Goal: Task Accomplishment & Management: Manage account settings

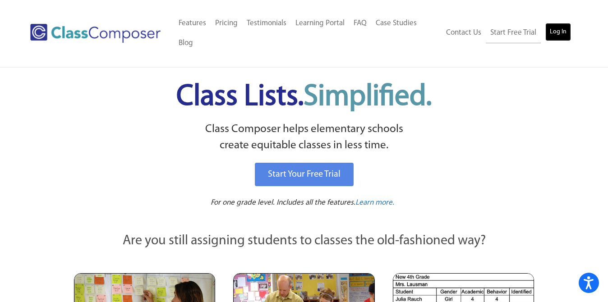
click at [556, 37] on link "Log In" at bounding box center [558, 32] width 26 height 18
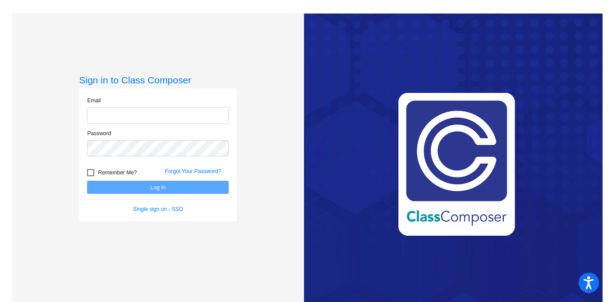
type input "[PERSON_NAME][EMAIL_ADDRESS][PERSON_NAME][DOMAIN_NAME]"
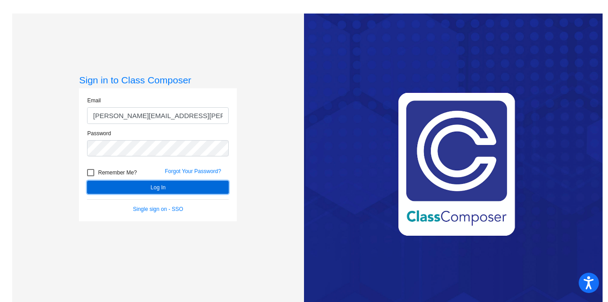
click at [162, 187] on button "Log In" at bounding box center [158, 187] width 142 height 13
click at [149, 187] on button "Log In" at bounding box center [158, 187] width 142 height 13
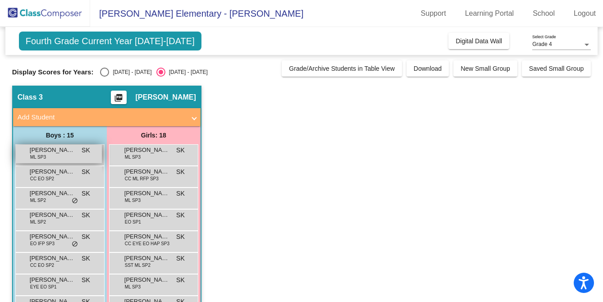
click at [65, 155] on div "[PERSON_NAME] [PERSON_NAME] SP3 SK lock do_not_disturb_alt" at bounding box center [59, 154] width 86 height 18
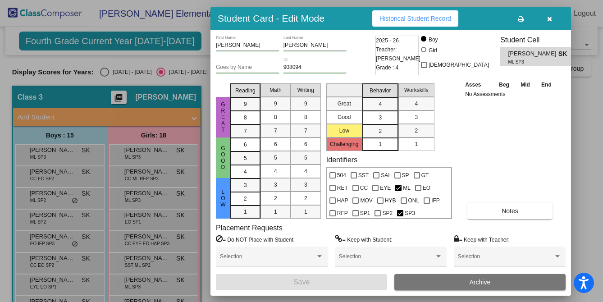
click at [31, 182] on div at bounding box center [301, 151] width 603 height 302
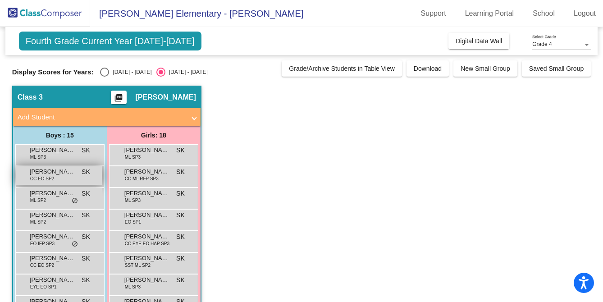
click at [58, 175] on span "[PERSON_NAME]" at bounding box center [52, 171] width 45 height 9
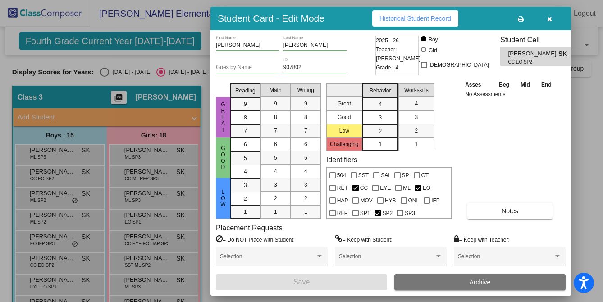
click at [62, 184] on div at bounding box center [301, 151] width 603 height 302
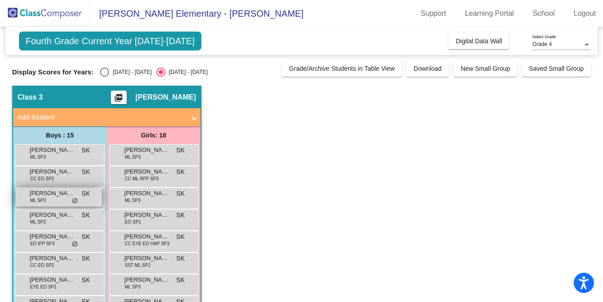
click at [61, 195] on span "[PERSON_NAME] ([PERSON_NAME]) [PERSON_NAME]" at bounding box center [52, 193] width 45 height 9
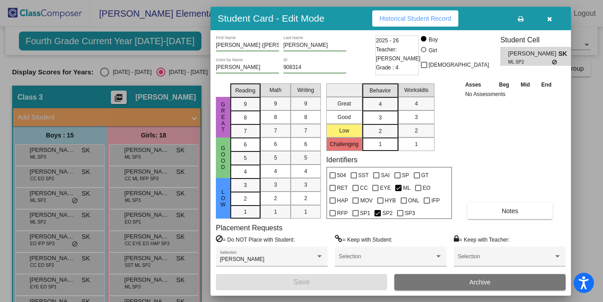
click at [101, 217] on div at bounding box center [301, 151] width 603 height 302
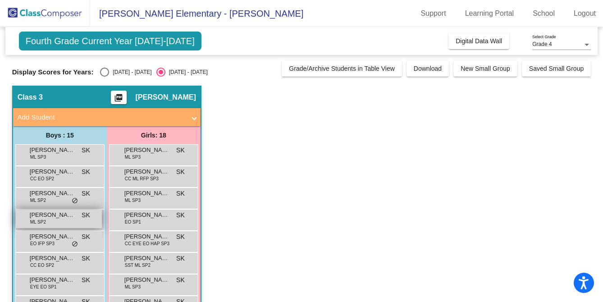
click at [72, 220] on div "[PERSON_NAME] SP2 SK lock do_not_disturb_alt" at bounding box center [59, 219] width 86 height 18
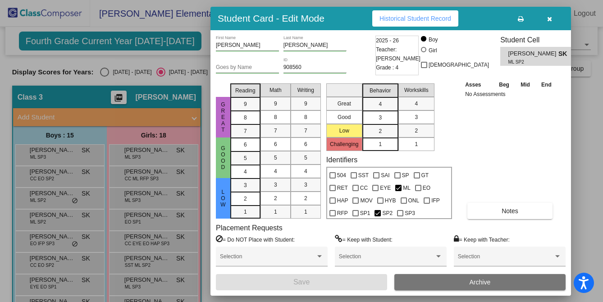
click at [90, 216] on div at bounding box center [301, 151] width 603 height 302
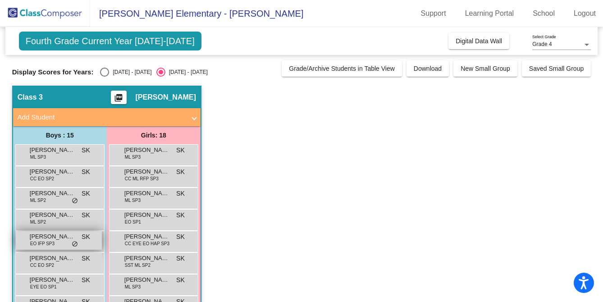
click at [68, 237] on span "[PERSON_NAME]" at bounding box center [52, 236] width 45 height 9
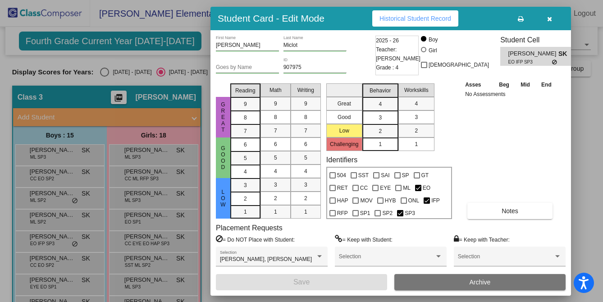
click at [88, 223] on div at bounding box center [301, 151] width 603 height 302
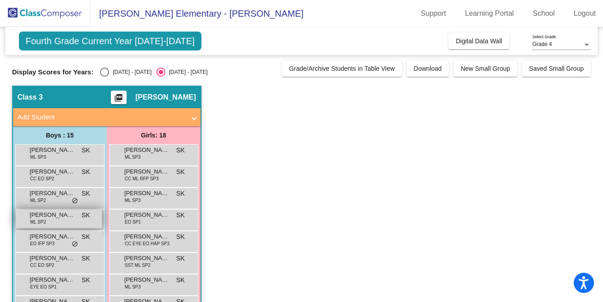
scroll to position [44, 0]
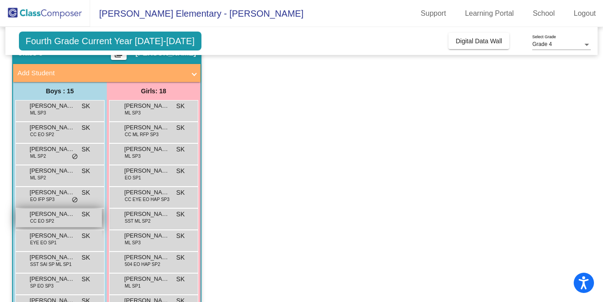
click at [60, 223] on div "[PERSON_NAME] CC EO SP2 SK lock do_not_disturb_alt" at bounding box center [59, 218] width 86 height 18
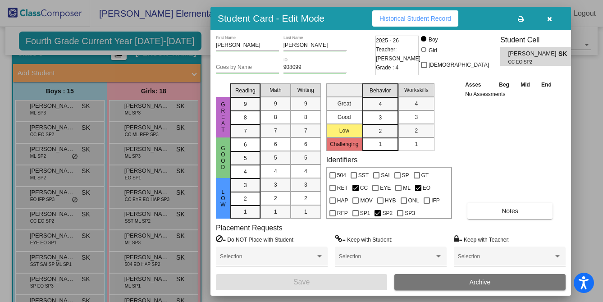
click at [85, 229] on div at bounding box center [301, 151] width 603 height 302
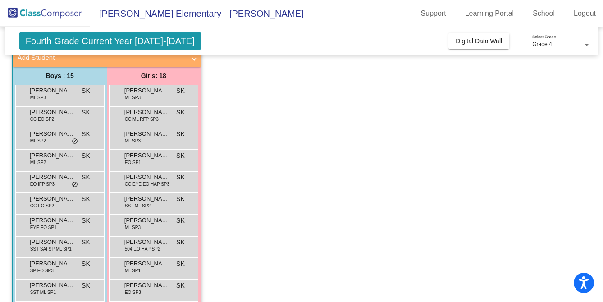
scroll to position [60, 0]
click at [64, 232] on div "[PERSON_NAME] EYE EO SP1 SK lock do_not_disturb_alt" at bounding box center [59, 224] width 86 height 18
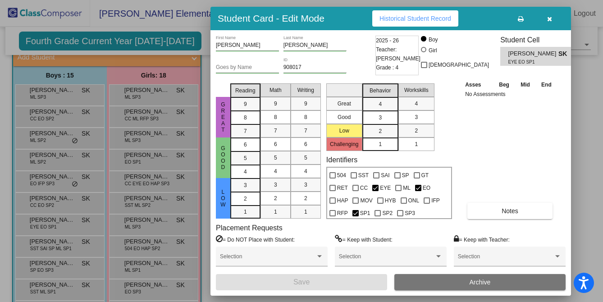
click at [78, 229] on div at bounding box center [301, 151] width 603 height 302
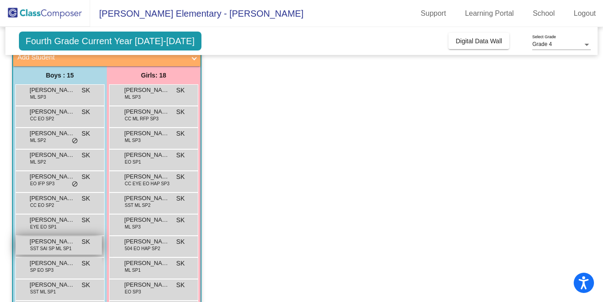
click at [59, 243] on span "[PERSON_NAME]" at bounding box center [52, 241] width 45 height 9
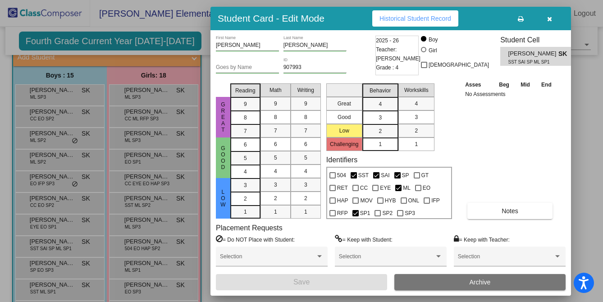
click at [74, 238] on div at bounding box center [301, 151] width 603 height 302
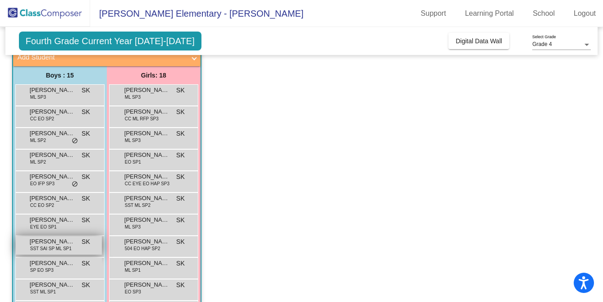
scroll to position [87, 0]
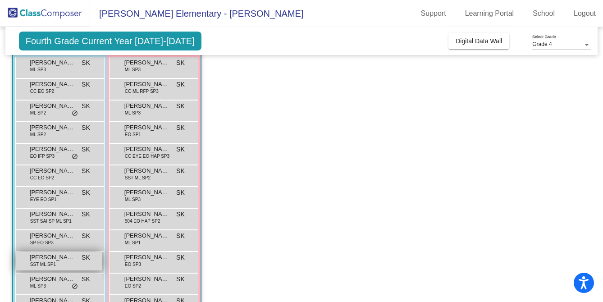
click at [55, 255] on span "[PERSON_NAME]" at bounding box center [52, 257] width 45 height 9
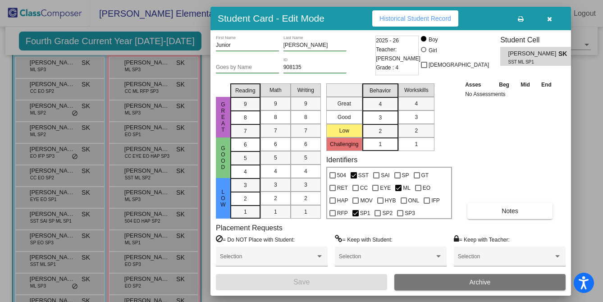
scroll to position [0, 0]
click at [155, 170] on div at bounding box center [301, 151] width 603 height 302
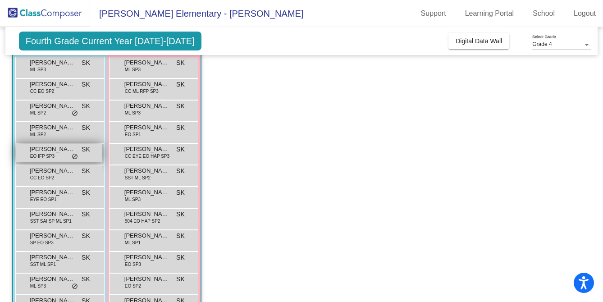
scroll to position [163, 0]
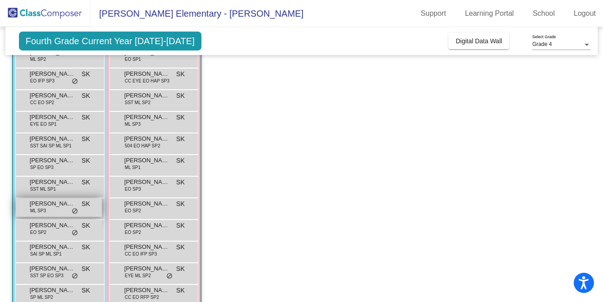
click at [57, 213] on div "[PERSON_NAME] ML SP3 SK lock do_not_disturb_alt" at bounding box center [59, 207] width 86 height 18
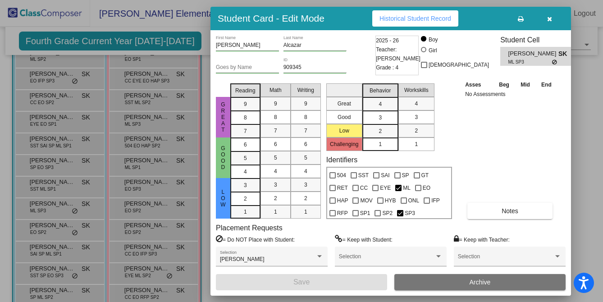
click at [85, 206] on div at bounding box center [301, 151] width 603 height 302
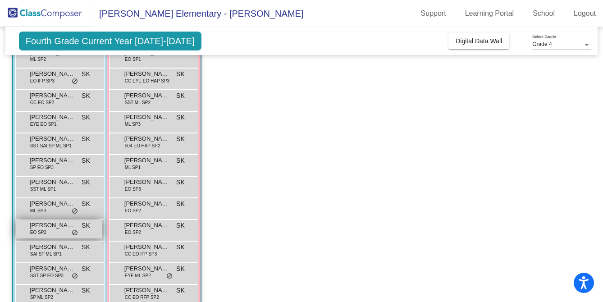
click at [64, 222] on span "[PERSON_NAME]" at bounding box center [52, 225] width 45 height 9
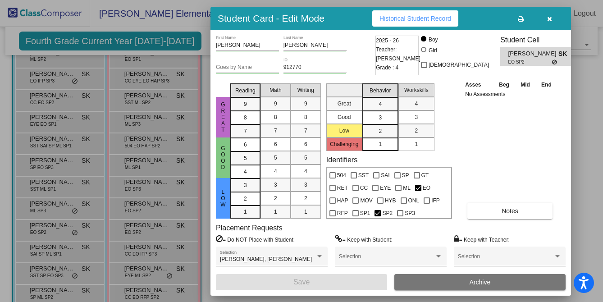
click at [81, 215] on div at bounding box center [301, 151] width 603 height 302
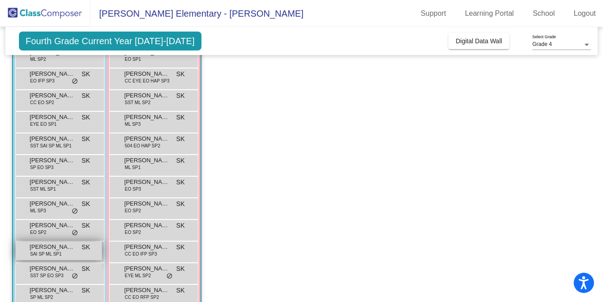
click at [46, 257] on span "SAI SP ML SP1" at bounding box center [46, 254] width 32 height 7
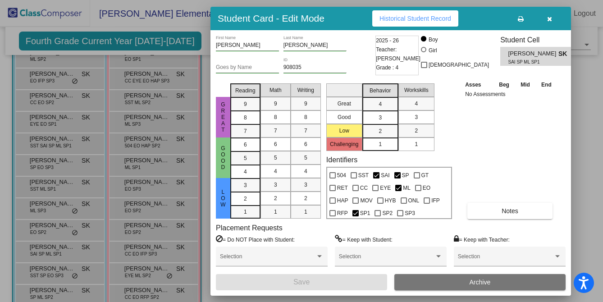
click at [76, 235] on div at bounding box center [301, 151] width 603 height 302
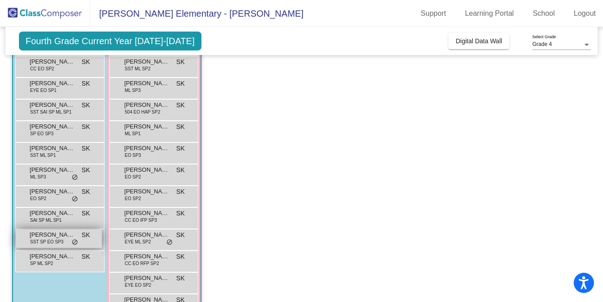
scroll to position [197, 0]
click at [62, 241] on span "SST SP EO SP3" at bounding box center [46, 241] width 33 height 7
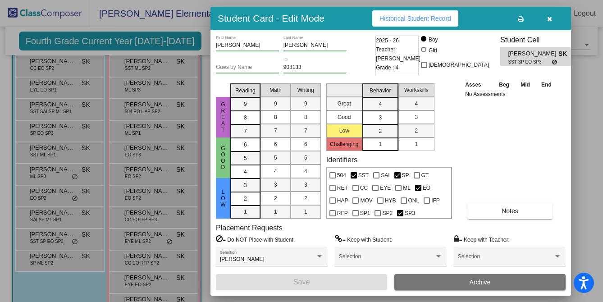
click at [73, 235] on div at bounding box center [301, 151] width 603 height 302
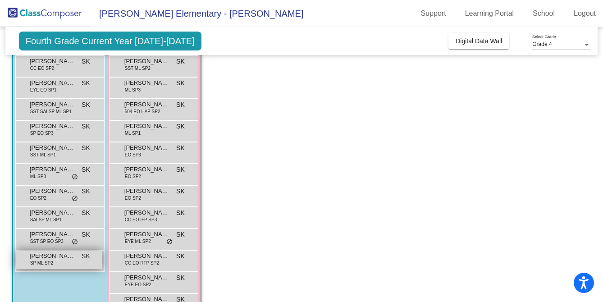
click at [43, 258] on span "[PERSON_NAME]" at bounding box center [52, 256] width 45 height 9
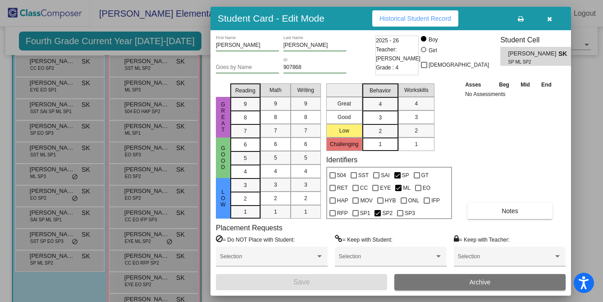
click at [179, 180] on div at bounding box center [301, 151] width 603 height 302
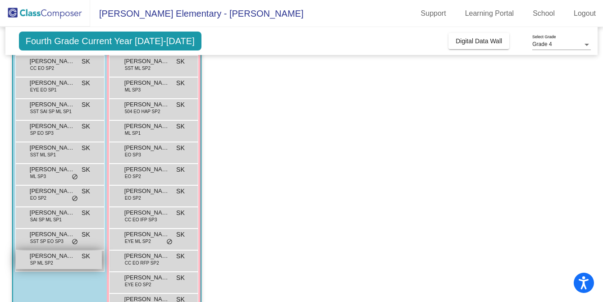
click at [82, 261] on div "[PERSON_NAME] SP ML SP2 SK lock do_not_disturb_alt" at bounding box center [59, 260] width 86 height 18
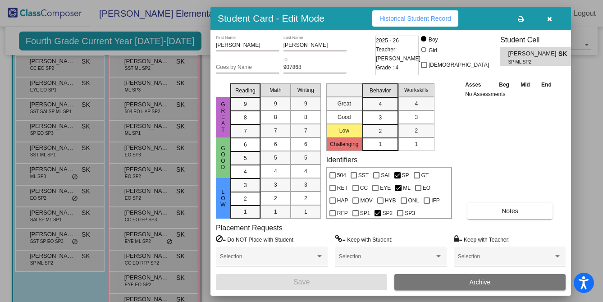
click at [119, 234] on div at bounding box center [301, 151] width 603 height 302
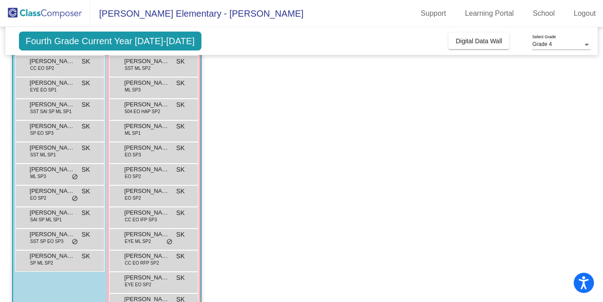
scroll to position [246, 0]
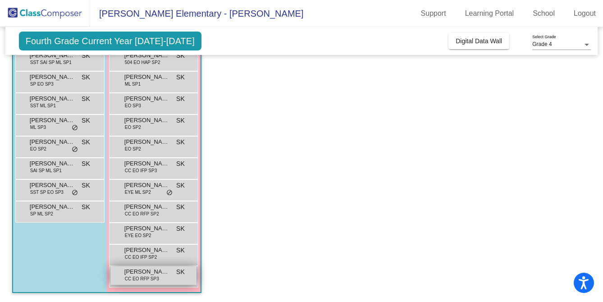
click at [129, 277] on span "CC EO RFP SP3" at bounding box center [142, 278] width 34 height 7
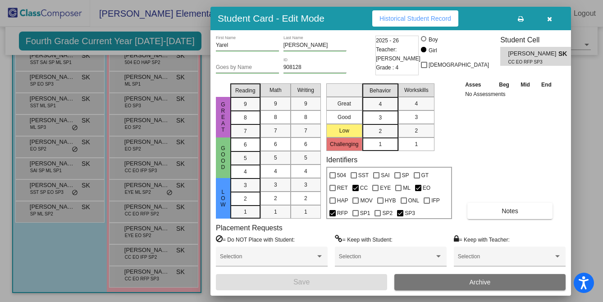
click at [143, 248] on div at bounding box center [301, 151] width 603 height 302
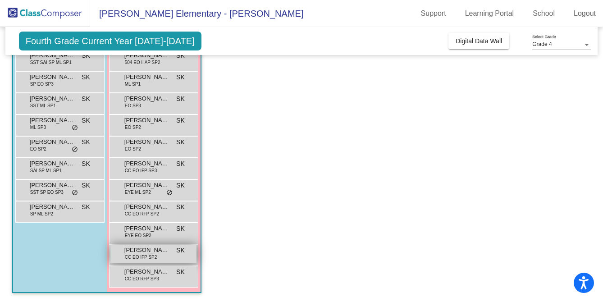
click at [139, 253] on span "[PERSON_NAME]" at bounding box center [146, 250] width 45 height 9
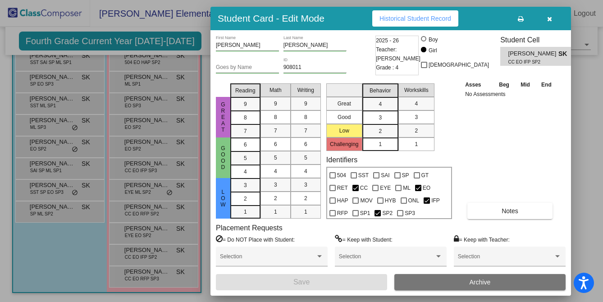
click at [128, 243] on div at bounding box center [301, 151] width 603 height 302
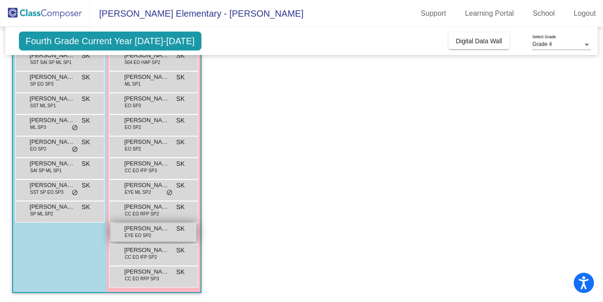
click at [145, 234] on span "EYE EO SP2" at bounding box center [138, 235] width 27 height 7
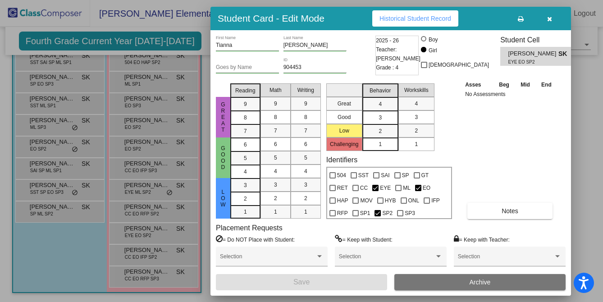
click at [129, 217] on div at bounding box center [301, 151] width 603 height 302
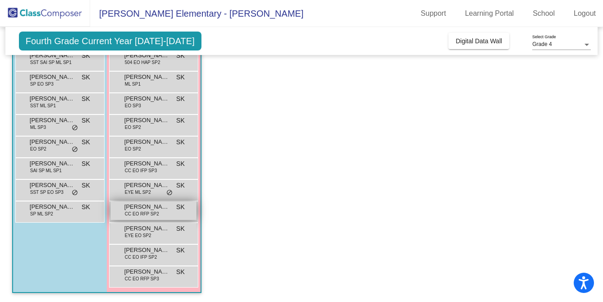
click at [123, 213] on div "[PERSON_NAME] CC EO RFP SP2 SK lock do_not_disturb_alt" at bounding box center [153, 211] width 86 height 18
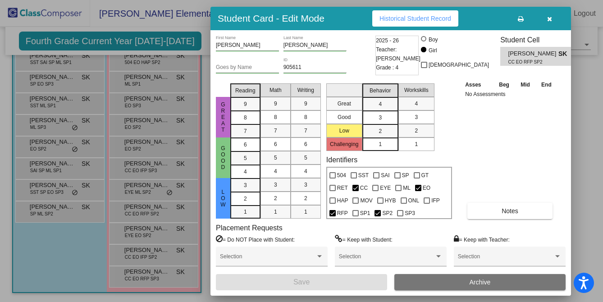
click at [121, 213] on div at bounding box center [301, 151] width 603 height 302
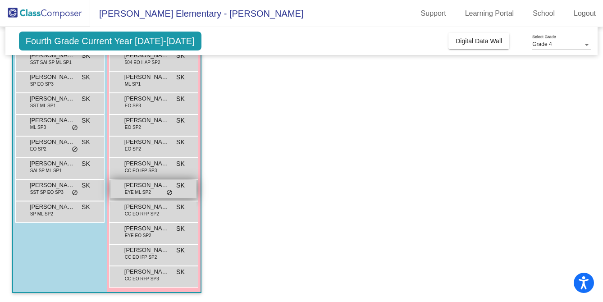
click at [138, 189] on span "EYE ML SP2" at bounding box center [138, 192] width 26 height 7
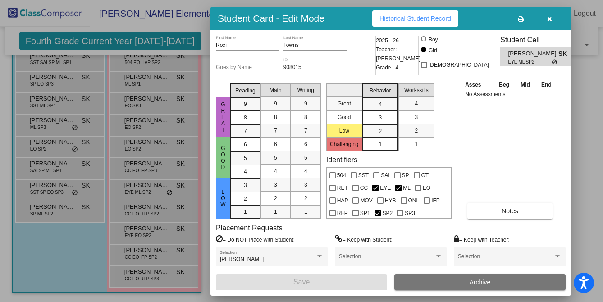
click at [126, 192] on div at bounding box center [301, 151] width 603 height 302
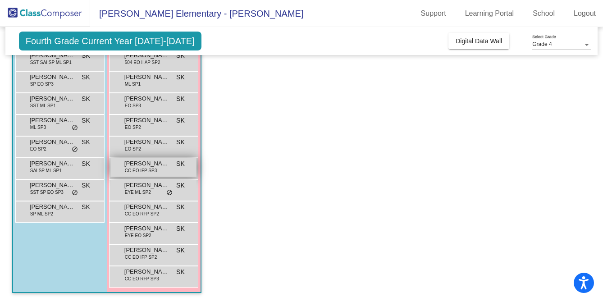
click at [156, 169] on div "[PERSON_NAME] CC EO IFP SP3 SK lock do_not_disturb_alt" at bounding box center [153, 167] width 86 height 18
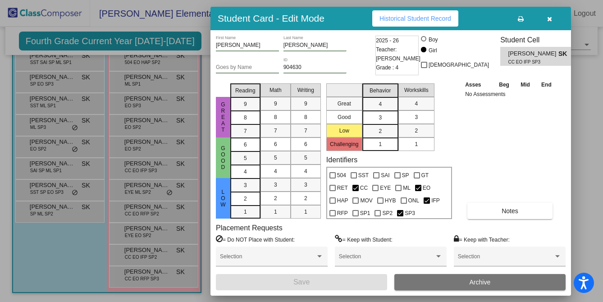
click at [115, 177] on div at bounding box center [301, 151] width 603 height 302
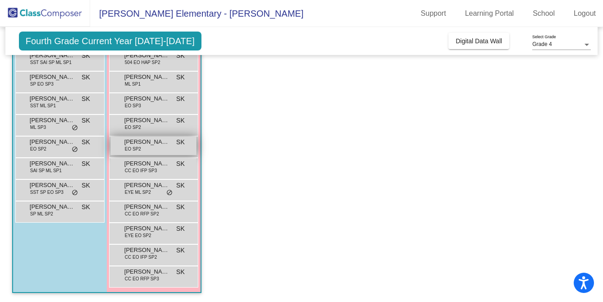
click at [145, 142] on span "[PERSON_NAME]" at bounding box center [146, 142] width 45 height 9
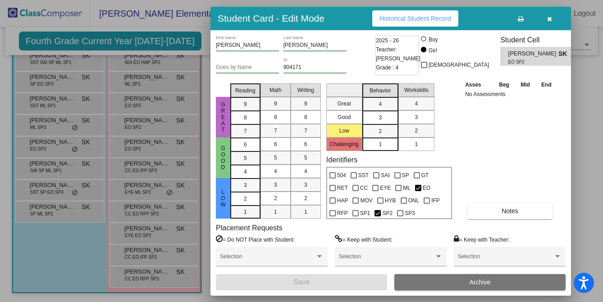
click at [134, 148] on div at bounding box center [301, 151] width 603 height 302
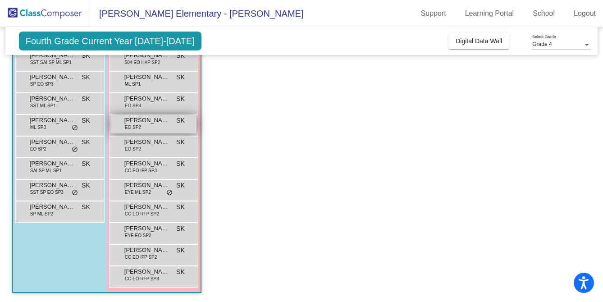
click at [143, 127] on div "[PERSON_NAME] EO SP2 SK lock do_not_disturb_alt" at bounding box center [153, 124] width 86 height 18
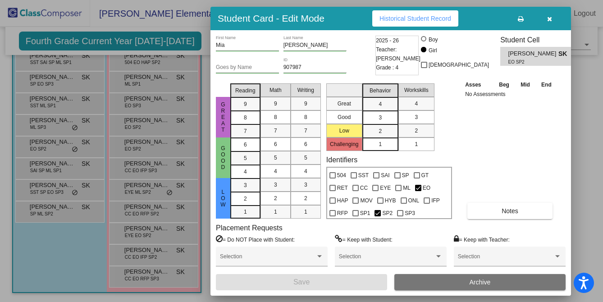
click at [122, 154] on div at bounding box center [301, 151] width 603 height 302
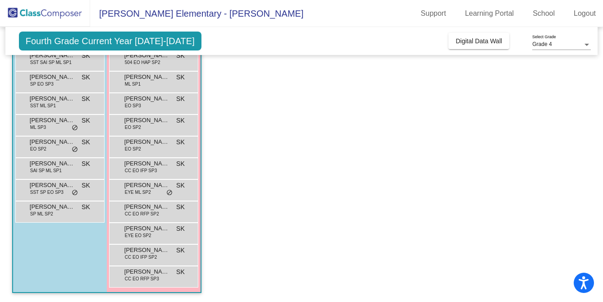
scroll to position [177, 0]
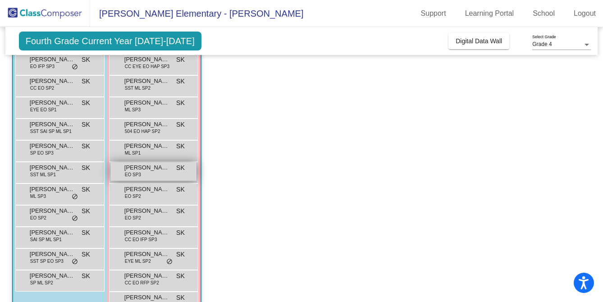
click at [133, 169] on span "[PERSON_NAME] [PERSON_NAME]" at bounding box center [146, 167] width 45 height 9
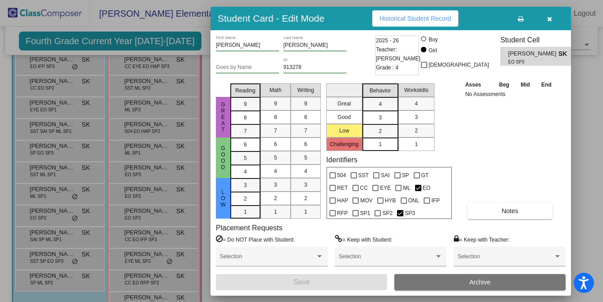
click at [116, 170] on div at bounding box center [301, 151] width 603 height 302
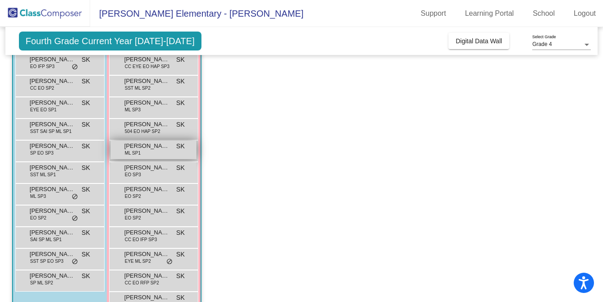
click at [132, 147] on span "[PERSON_NAME]" at bounding box center [146, 146] width 45 height 9
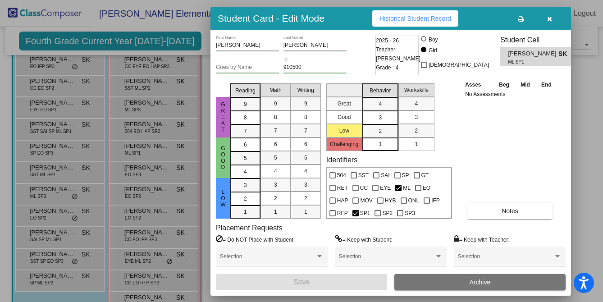
click at [117, 149] on div at bounding box center [301, 151] width 603 height 302
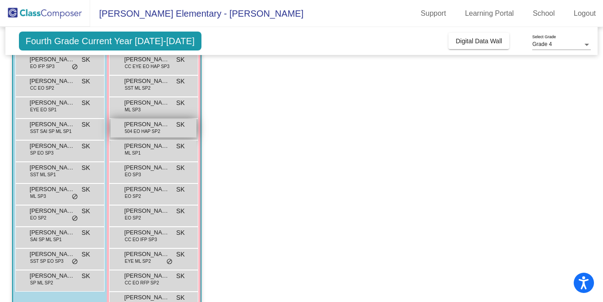
click at [151, 129] on span "504 EO HAP SP2" at bounding box center [143, 131] width 36 height 7
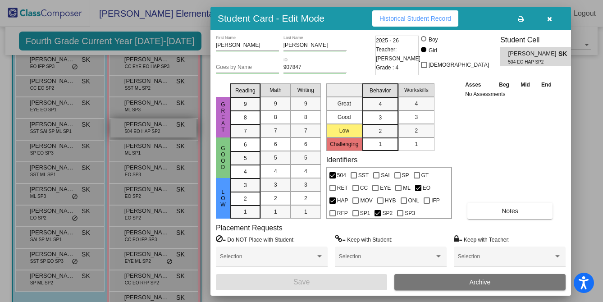
click at [131, 133] on div at bounding box center [301, 151] width 603 height 302
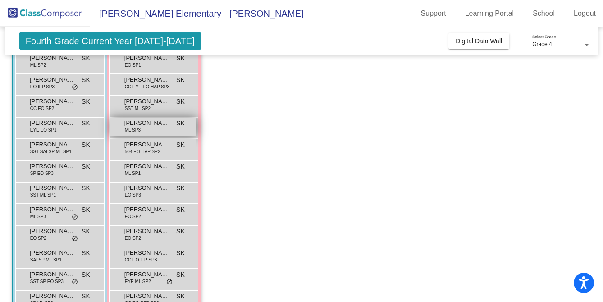
scroll to position [156, 0]
click at [139, 133] on span "ML SP3" at bounding box center [133, 131] width 16 height 7
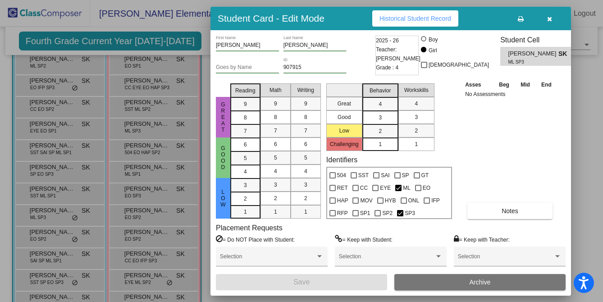
click at [140, 131] on div at bounding box center [301, 151] width 603 height 302
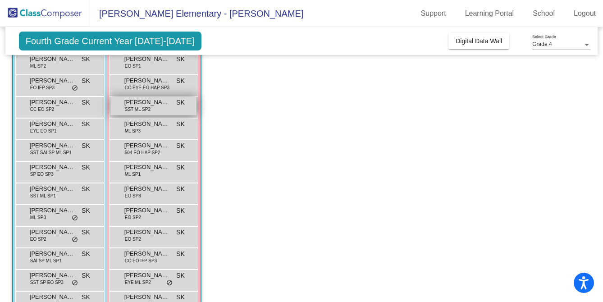
click at [161, 104] on span "[PERSON_NAME] [PERSON_NAME]" at bounding box center [146, 102] width 45 height 9
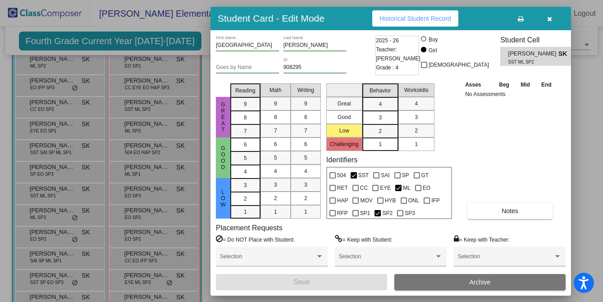
click at [156, 125] on div at bounding box center [301, 151] width 603 height 302
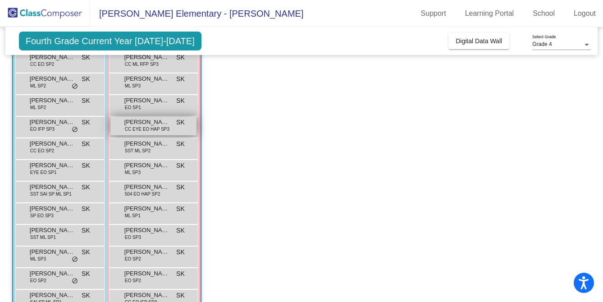
scroll to position [114, 0]
click at [156, 132] on span "CC EYE EO HAP SP3" at bounding box center [147, 130] width 45 height 7
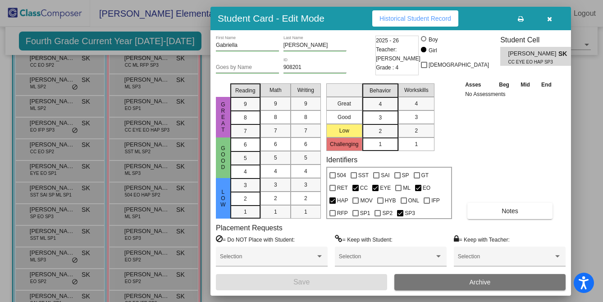
click at [145, 133] on div at bounding box center [301, 151] width 603 height 302
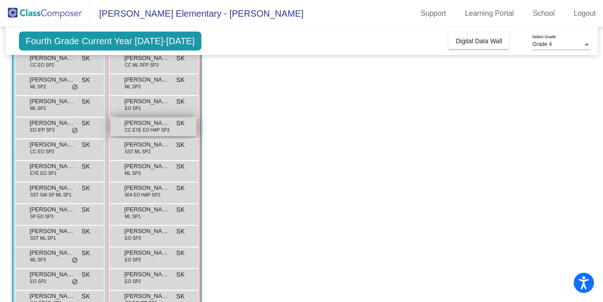
click at [158, 128] on span "CC EYE EO HAP SP3" at bounding box center [147, 130] width 45 height 7
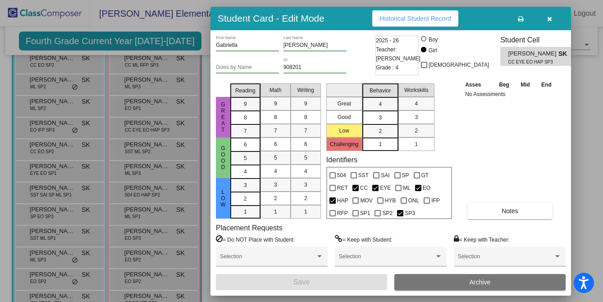
click at [139, 216] on div at bounding box center [301, 151] width 603 height 302
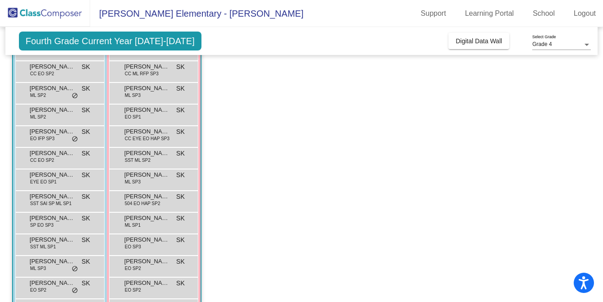
scroll to position [100, 0]
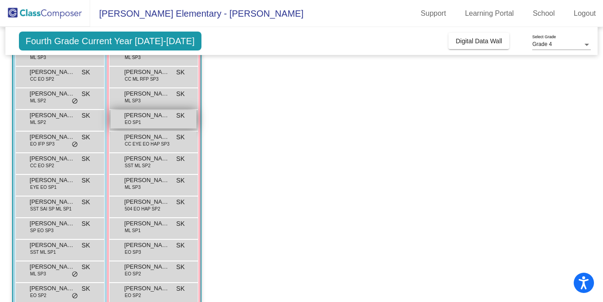
click at [131, 127] on div "[PERSON_NAME] EO SP1 SK lock do_not_disturb_alt" at bounding box center [153, 119] width 86 height 18
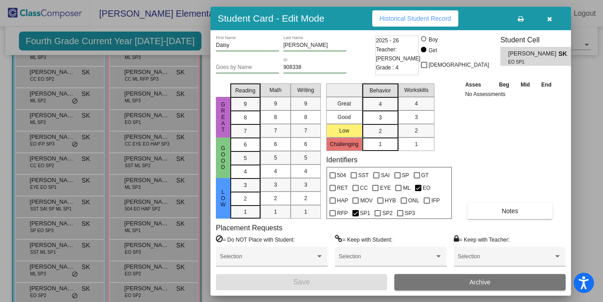
click at [146, 142] on div at bounding box center [301, 151] width 603 height 302
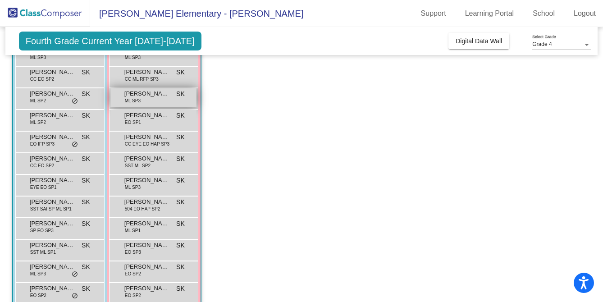
click at [147, 102] on div "[PERSON_NAME] SP3 SK lock do_not_disturb_alt" at bounding box center [153, 97] width 86 height 18
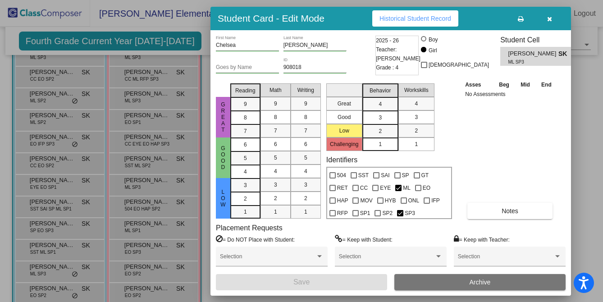
click at [145, 124] on div at bounding box center [301, 151] width 603 height 302
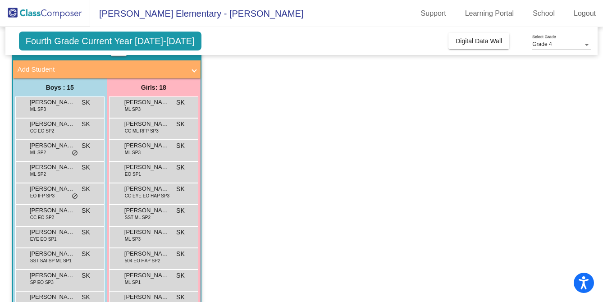
scroll to position [47, 0]
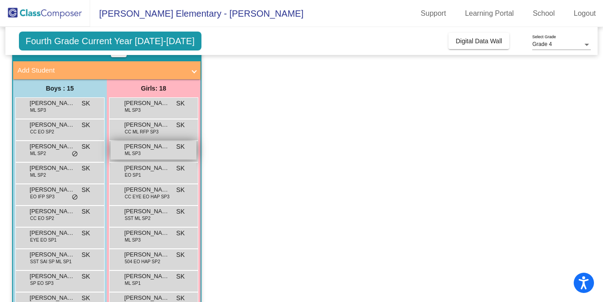
click at [151, 150] on span "[PERSON_NAME]" at bounding box center [146, 146] width 45 height 9
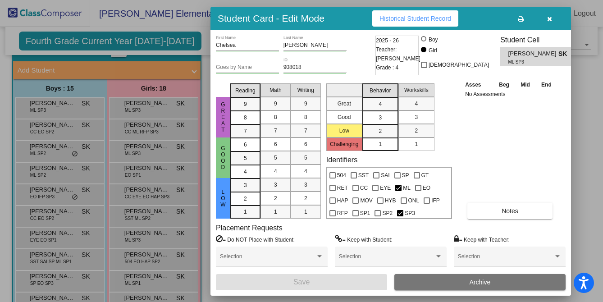
click at [133, 150] on div at bounding box center [301, 151] width 603 height 302
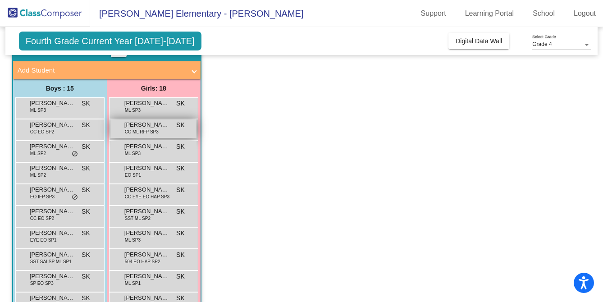
click at [155, 129] on span "CC ML RFP SP3" at bounding box center [142, 131] width 34 height 7
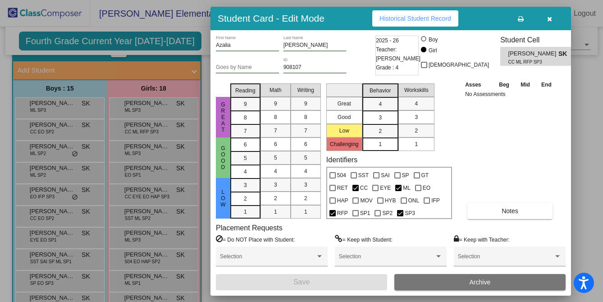
click at [119, 132] on div at bounding box center [301, 151] width 603 height 302
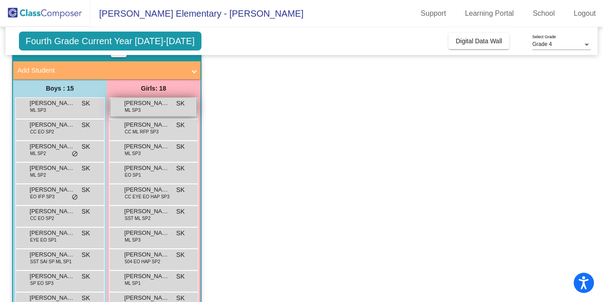
click at [162, 101] on span "[PERSON_NAME]" at bounding box center [146, 103] width 45 height 9
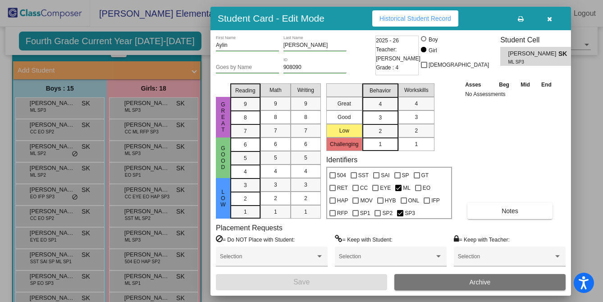
click at [117, 119] on div at bounding box center [301, 151] width 603 height 302
